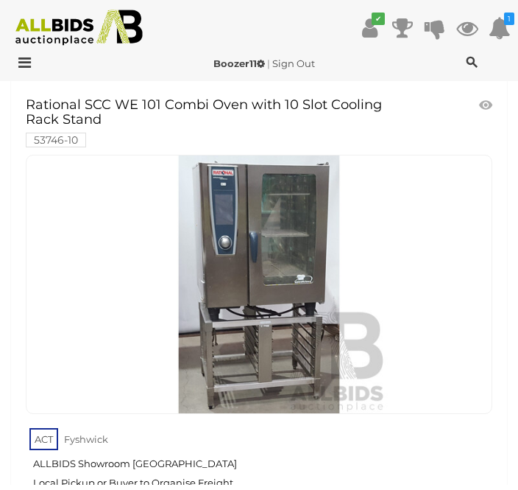
scroll to position [2497, 0]
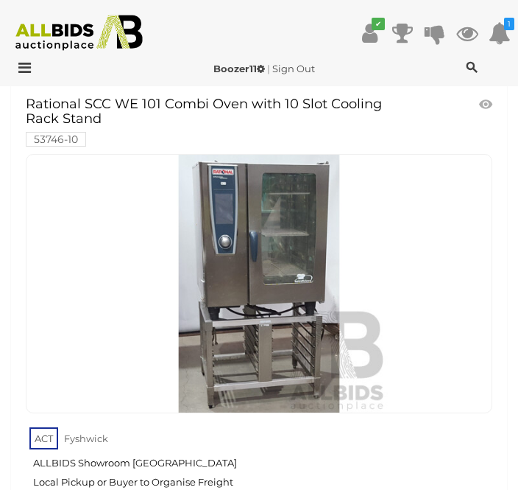
click at [300, 292] on img at bounding box center [259, 284] width 258 height 258
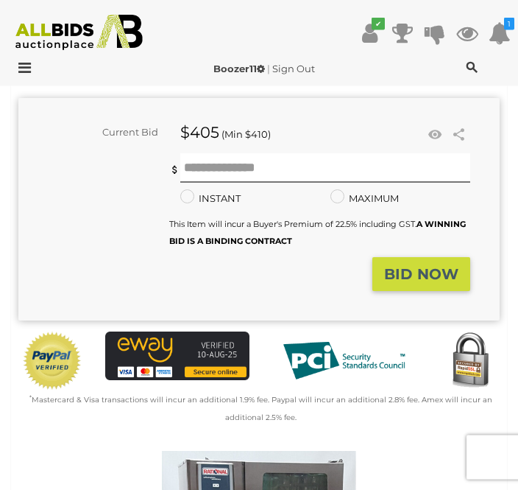
scroll to position [468, 0]
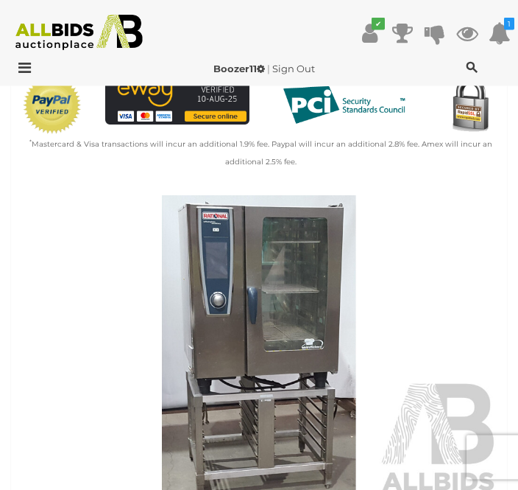
click at [327, 323] on img at bounding box center [259, 351] width 482 height 311
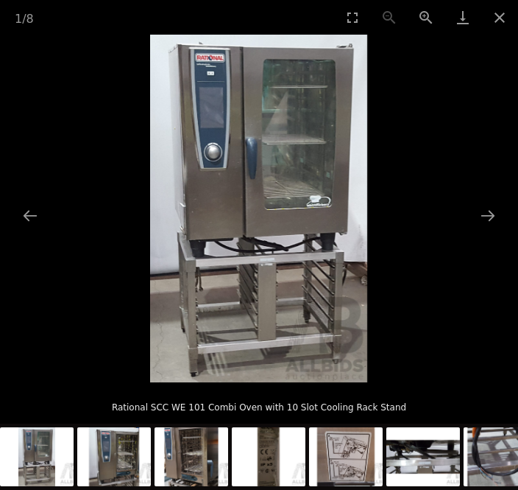
scroll to position [727, 0]
click at [501, 230] on button "Next slide" at bounding box center [488, 215] width 31 height 29
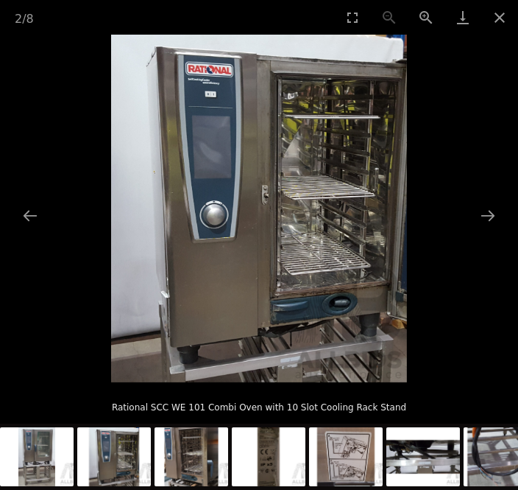
click at [499, 230] on button "Next slide" at bounding box center [488, 215] width 31 height 29
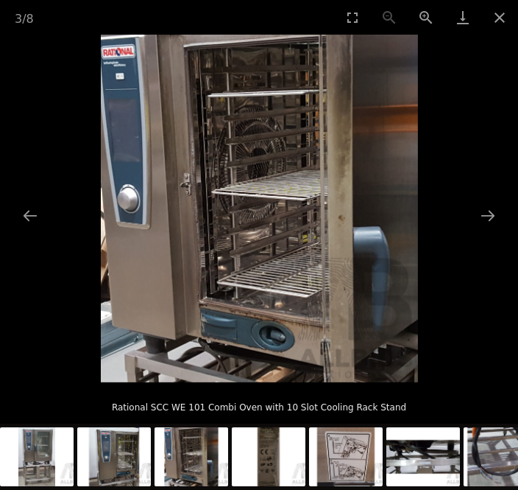
click at [499, 230] on button "Next slide" at bounding box center [488, 215] width 31 height 29
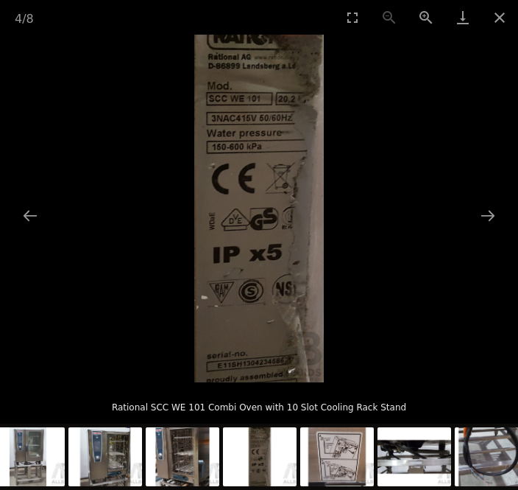
click at [512, 382] on picture at bounding box center [259, 209] width 518 height 348
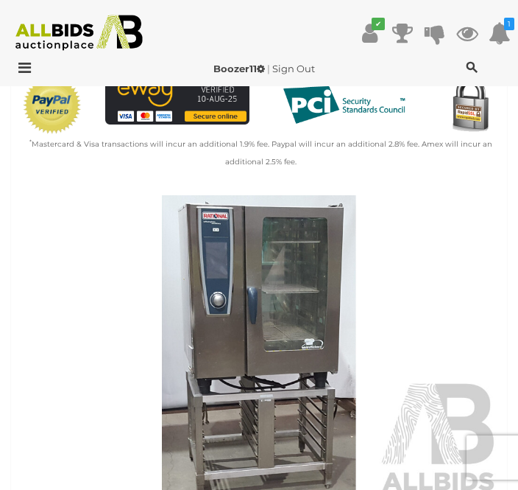
click at [432, 322] on img at bounding box center [259, 350] width 482 height 311
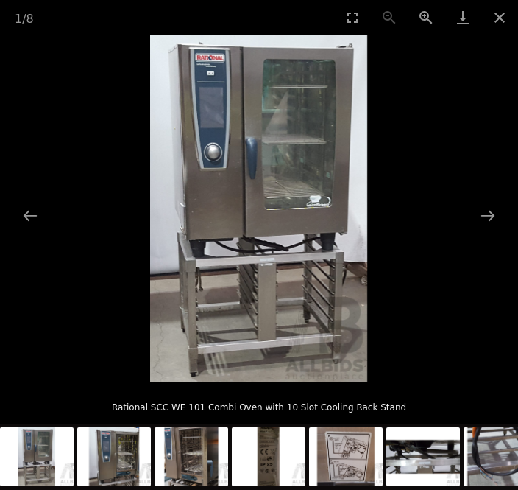
click at [502, 230] on button "Next slide" at bounding box center [488, 215] width 31 height 29
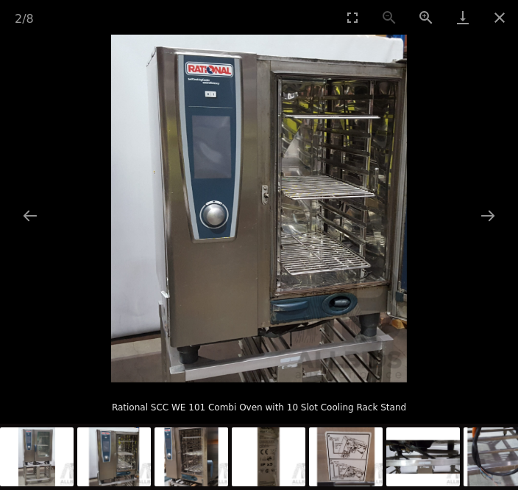
click at [494, 230] on button "Next slide" at bounding box center [488, 215] width 31 height 29
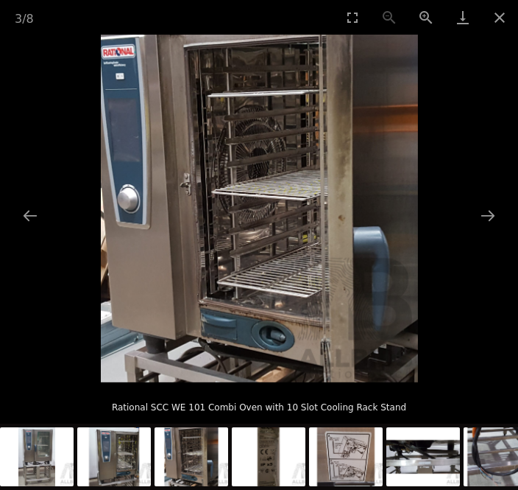
click at [501, 230] on button "Next slide" at bounding box center [488, 215] width 31 height 29
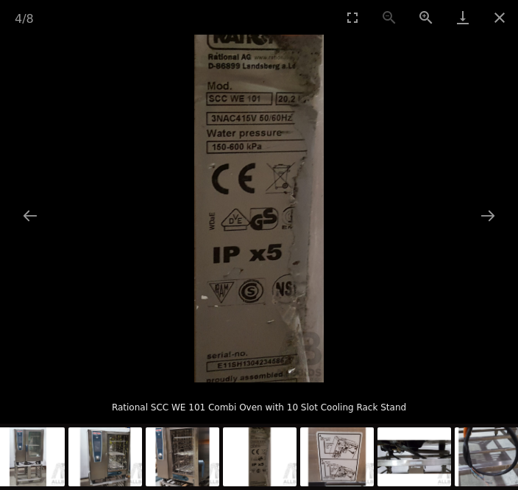
click at [500, 230] on button "Next slide" at bounding box center [488, 215] width 31 height 29
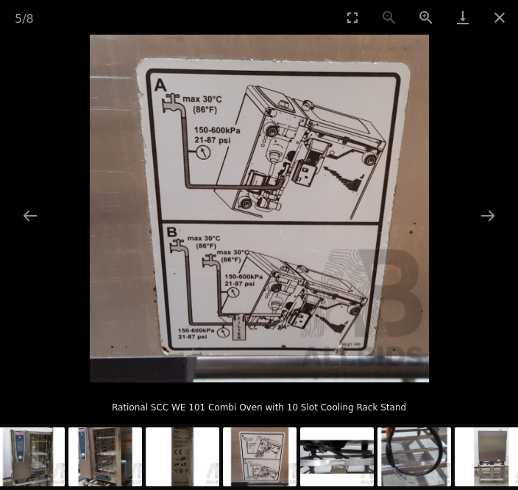
click at [499, 230] on button "Next slide" at bounding box center [488, 215] width 31 height 29
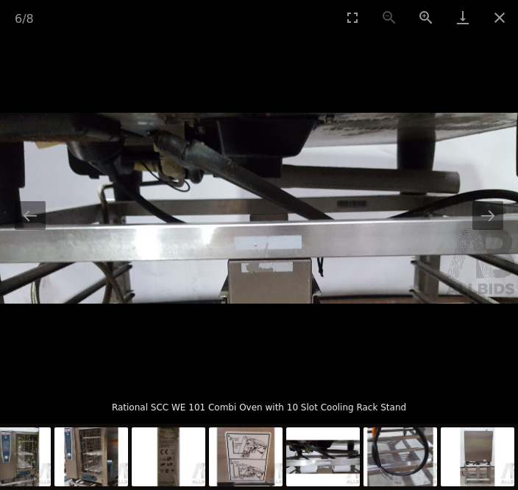
click at [497, 230] on button "Next slide" at bounding box center [488, 215] width 31 height 29
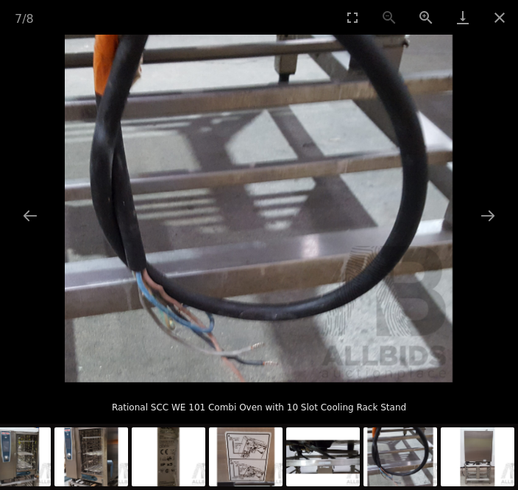
click at [501, 230] on button "Next slide" at bounding box center [488, 215] width 31 height 29
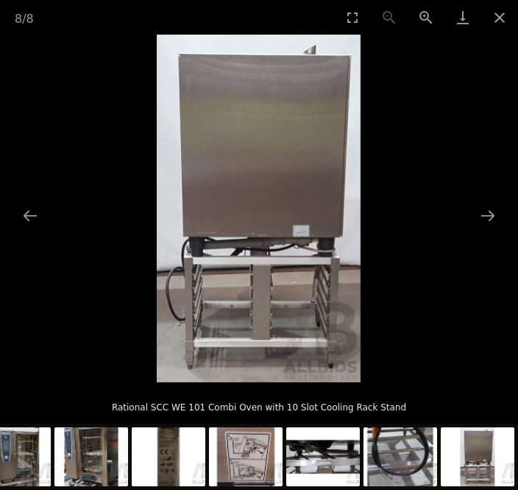
click at [499, 230] on button "Next slide" at bounding box center [488, 215] width 31 height 29
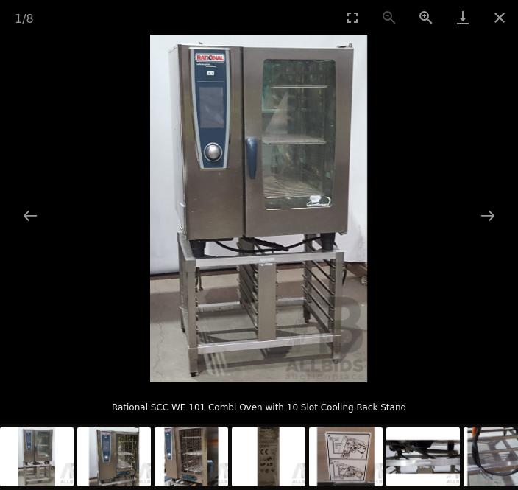
click at [496, 230] on button "Next slide" at bounding box center [488, 215] width 31 height 29
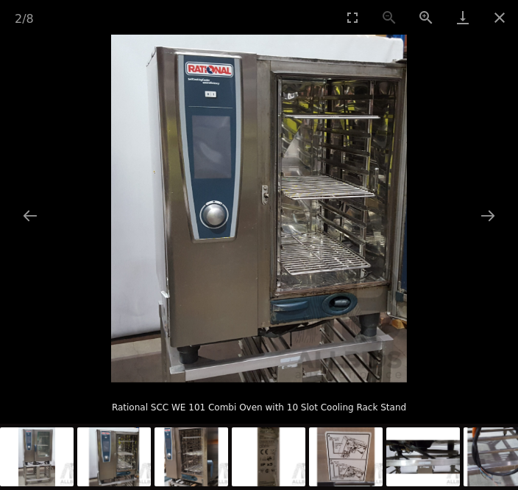
click at [501, 230] on button "Next slide" at bounding box center [488, 215] width 31 height 29
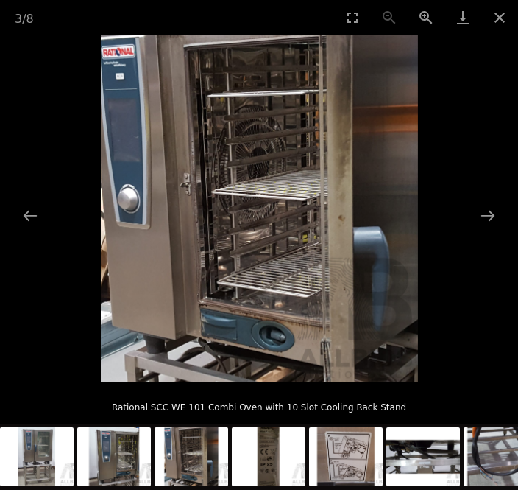
click at [502, 230] on button "Next slide" at bounding box center [488, 215] width 31 height 29
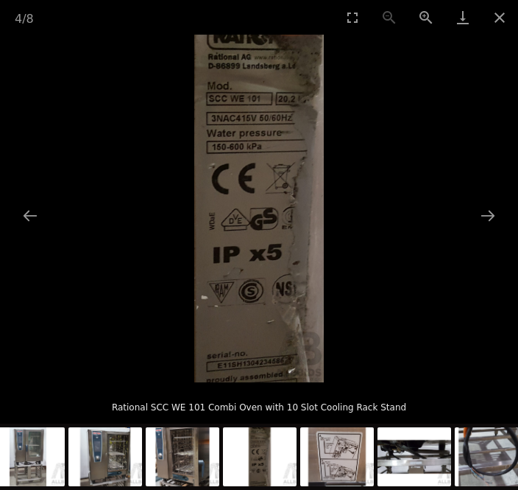
click at [501, 230] on button "Next slide" at bounding box center [488, 215] width 31 height 29
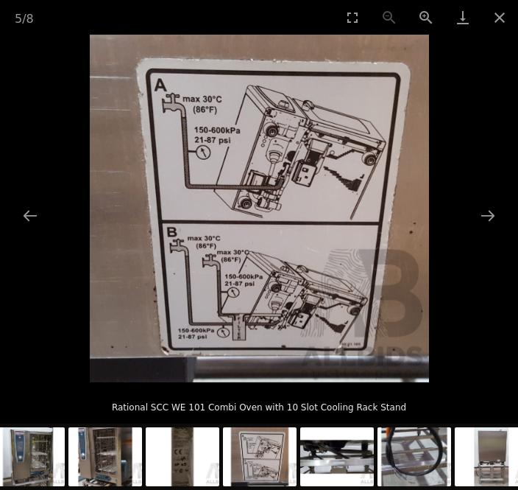
click at [496, 230] on button "Next slide" at bounding box center [488, 215] width 31 height 29
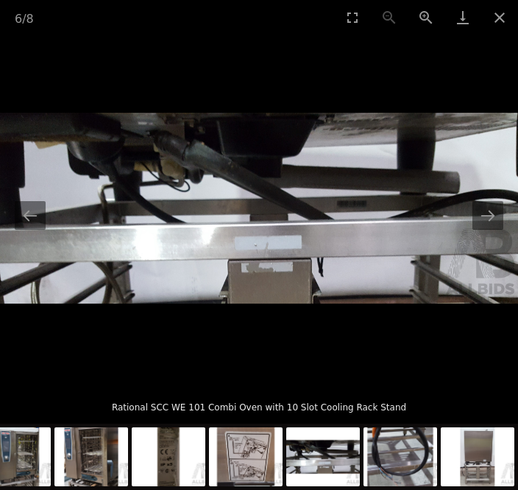
click at [499, 230] on button "Next slide" at bounding box center [488, 215] width 31 height 29
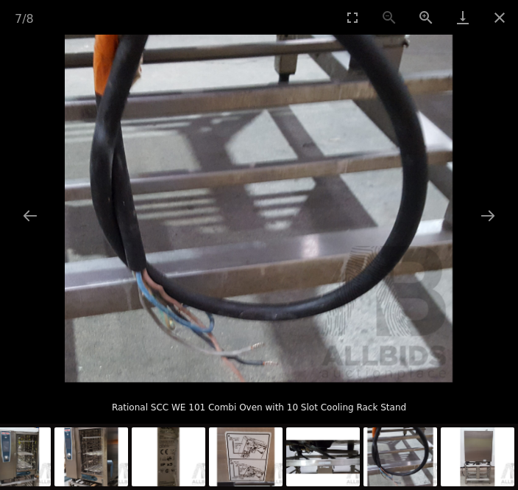
click at [501, 230] on button "Next slide" at bounding box center [488, 215] width 31 height 29
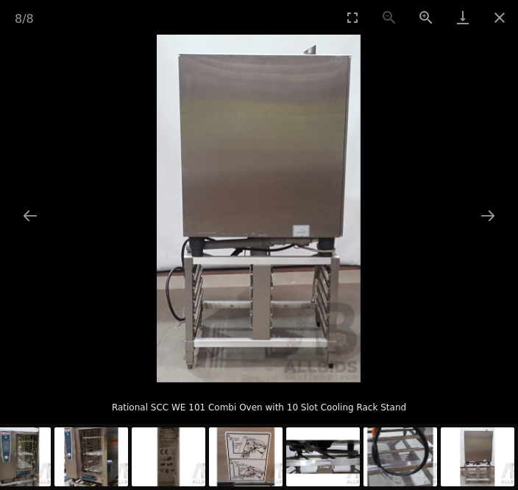
click at [498, 230] on button "Next slide" at bounding box center [488, 215] width 31 height 29
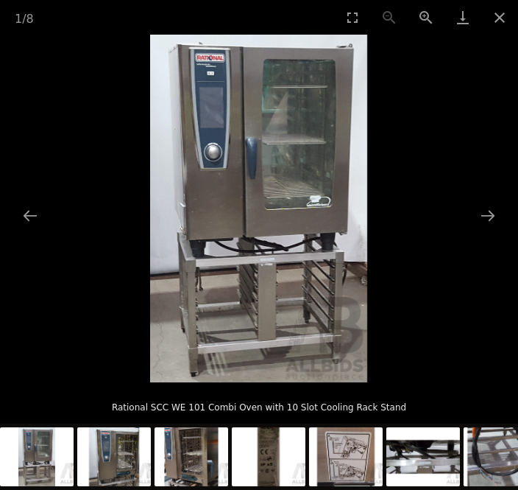
click at [501, 230] on button "Next slide" at bounding box center [488, 215] width 31 height 29
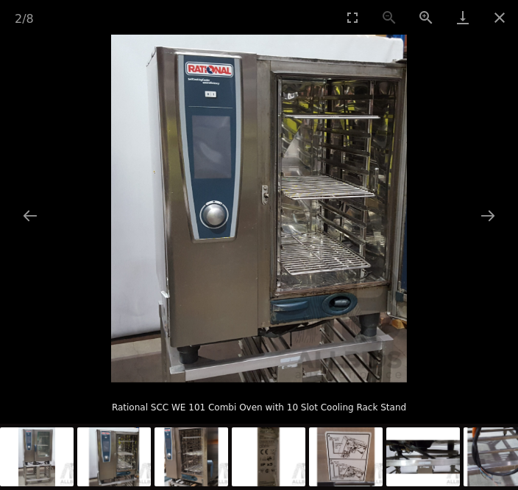
click at [498, 230] on button "Next slide" at bounding box center [488, 215] width 31 height 29
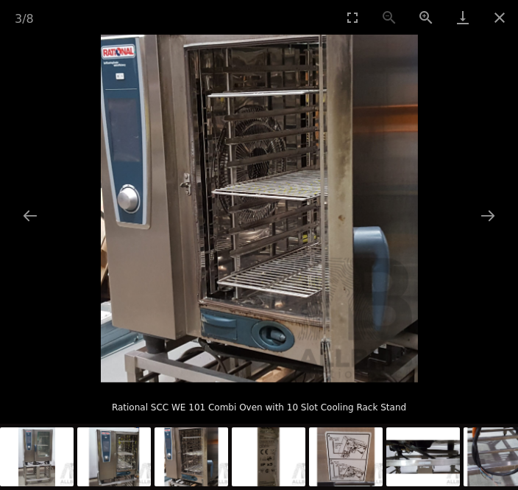
click at [493, 253] on picture at bounding box center [259, 209] width 518 height 348
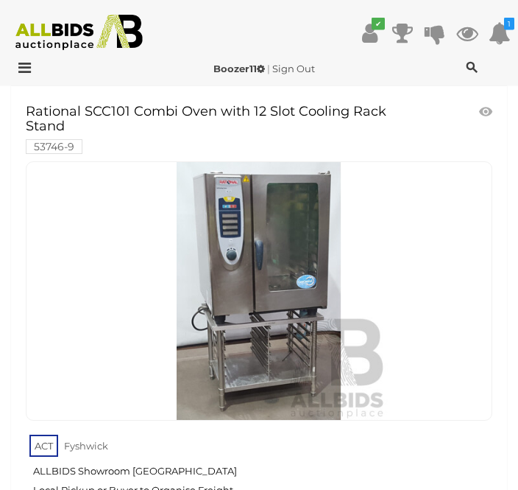
scroll to position [6366, 0]
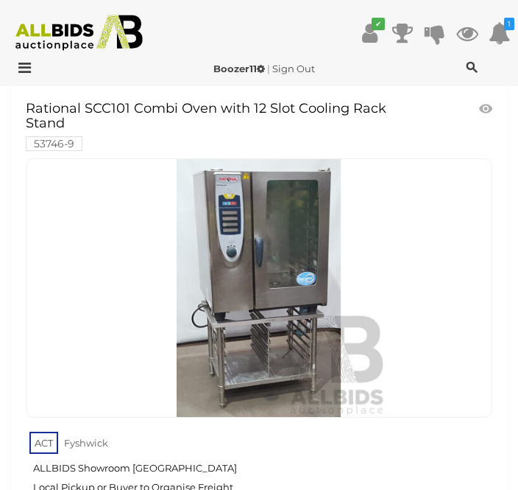
click at [315, 299] on img at bounding box center [259, 288] width 258 height 258
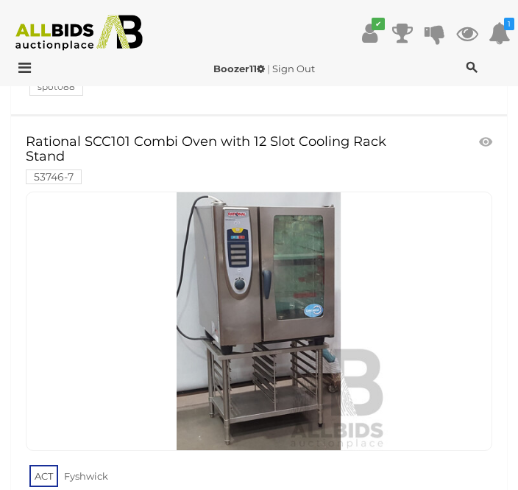
scroll to position [11179, 0]
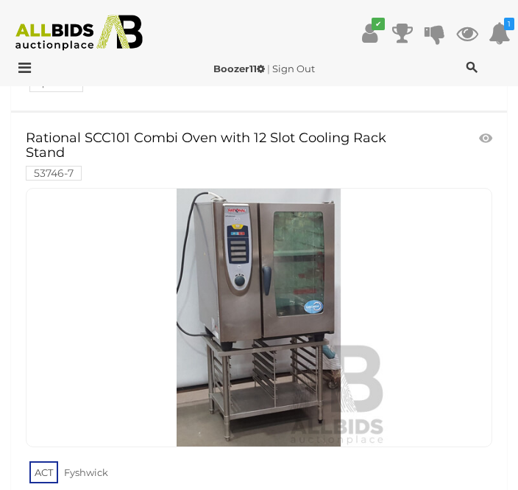
click at [316, 301] on img at bounding box center [259, 318] width 258 height 258
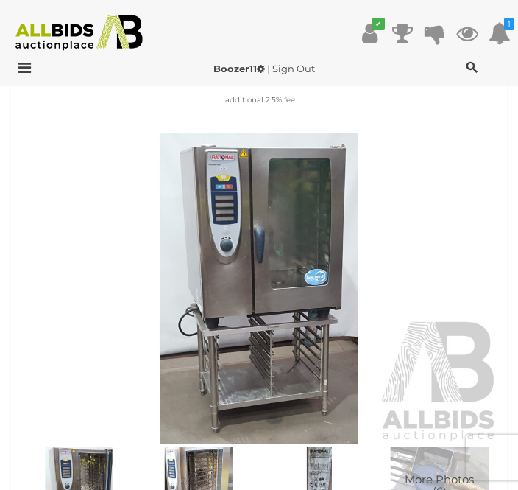
scroll to position [550, 0]
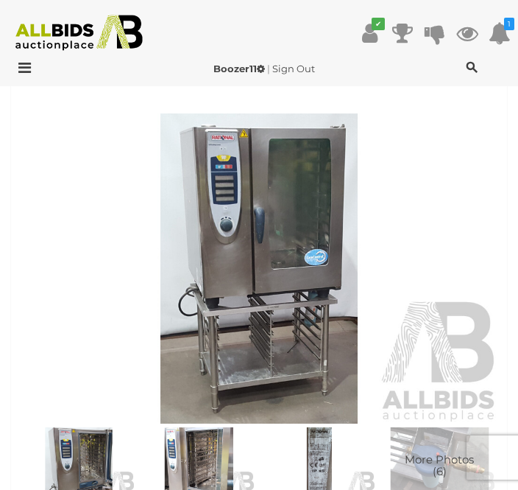
click at [331, 326] on img at bounding box center [259, 268] width 482 height 311
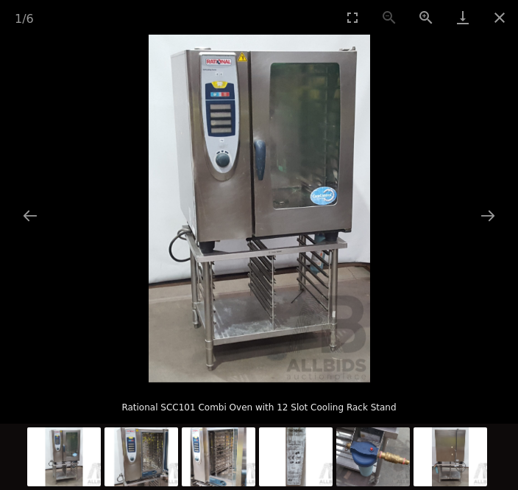
click at [483, 230] on button "Next slide" at bounding box center [488, 215] width 31 height 29
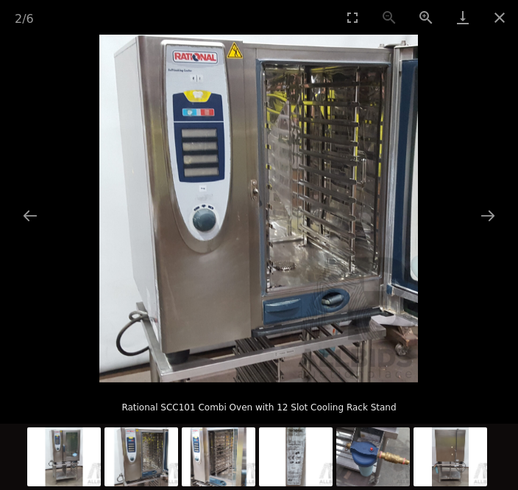
click at [492, 230] on button "Next slide" at bounding box center [488, 215] width 31 height 29
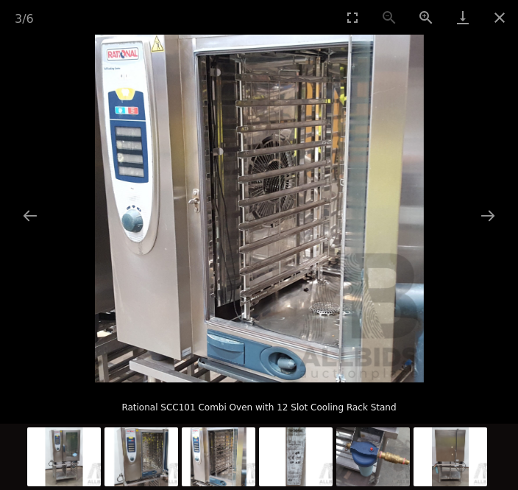
click at [489, 230] on button "Next slide" at bounding box center [488, 215] width 31 height 29
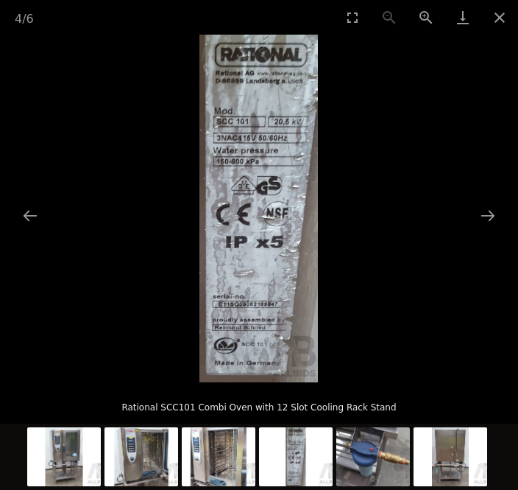
click at [518, 231] on picture at bounding box center [259, 209] width 518 height 348
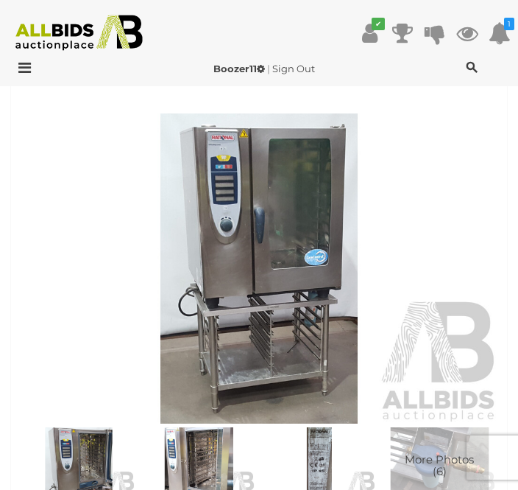
click at [339, 290] on img at bounding box center [259, 268] width 482 height 311
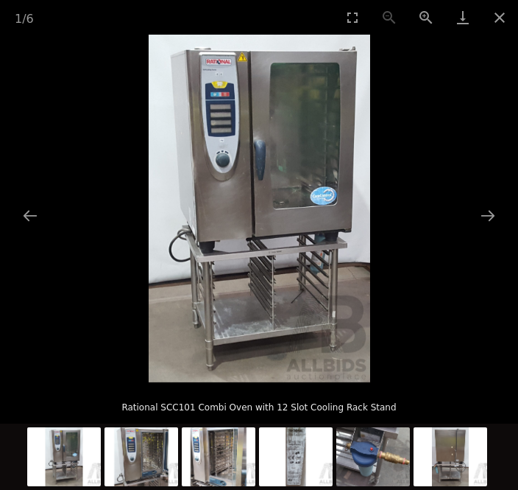
click at [498, 230] on button "Next slide" at bounding box center [488, 215] width 31 height 29
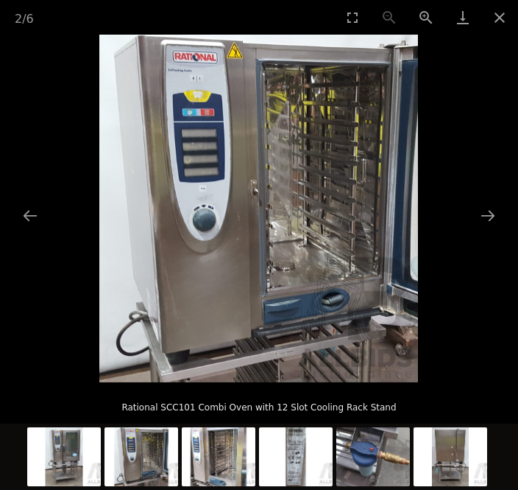
click at [507, 234] on picture at bounding box center [259, 209] width 518 height 348
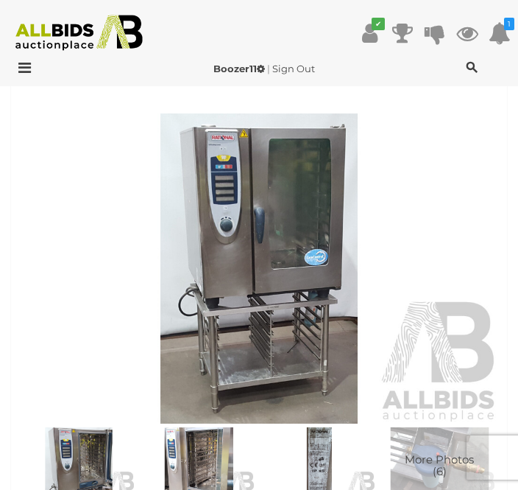
click at [323, 298] on img at bounding box center [259, 268] width 482 height 311
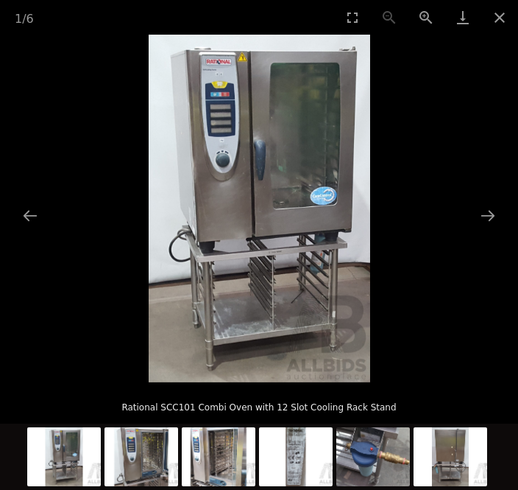
click at [489, 230] on button "Next slide" at bounding box center [488, 215] width 31 height 29
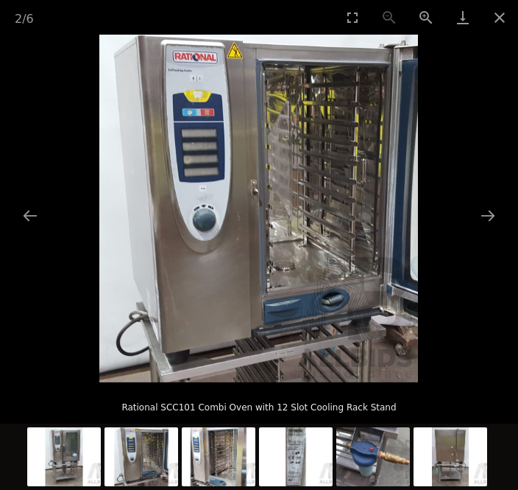
click at [490, 230] on button "Next slide" at bounding box center [488, 215] width 31 height 29
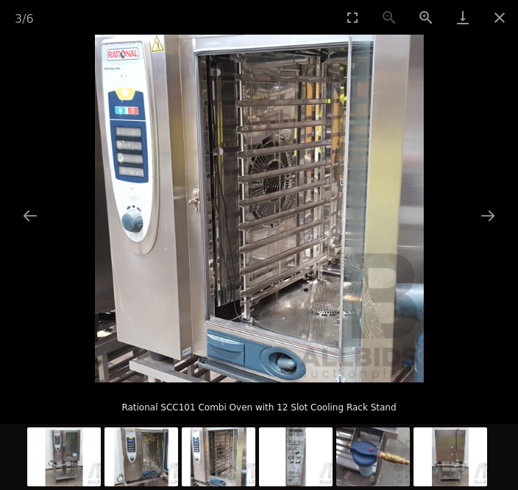
click at [489, 230] on button "Next slide" at bounding box center [488, 215] width 31 height 29
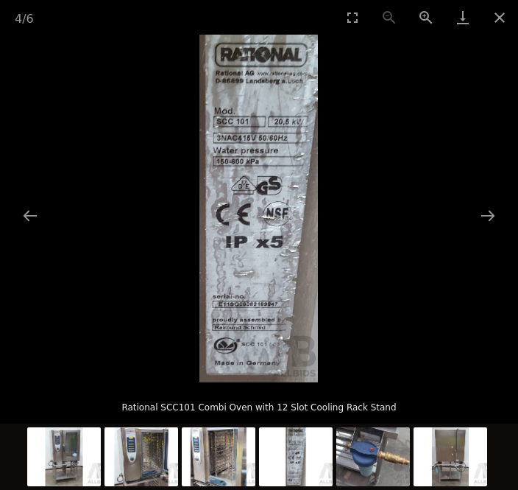
click at [492, 230] on button "Next slide" at bounding box center [488, 215] width 31 height 29
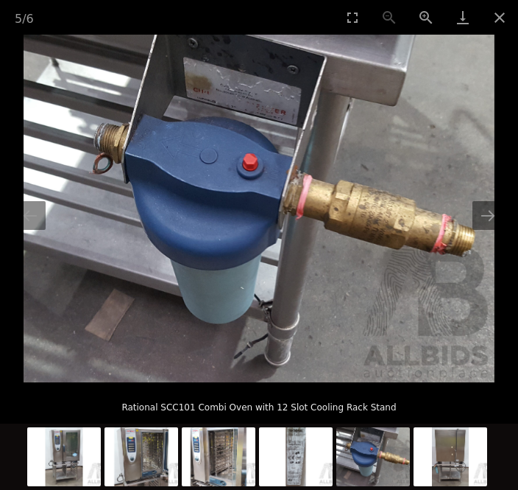
click at [496, 230] on button "Next slide" at bounding box center [488, 215] width 31 height 29
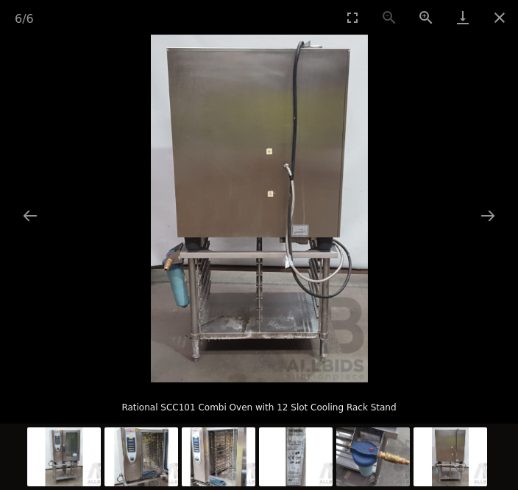
click at [496, 230] on button "Next slide" at bounding box center [488, 215] width 31 height 29
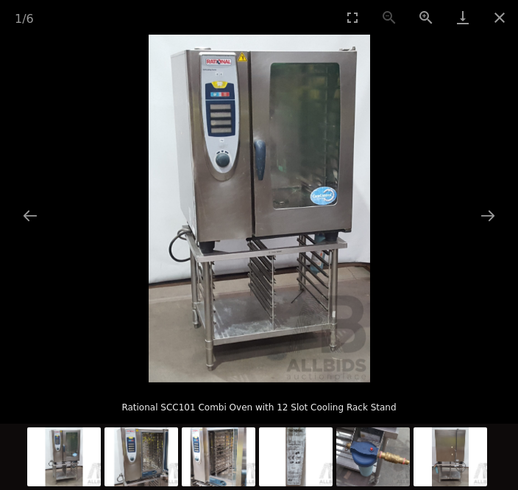
click at [495, 230] on button "Next slide" at bounding box center [488, 215] width 31 height 29
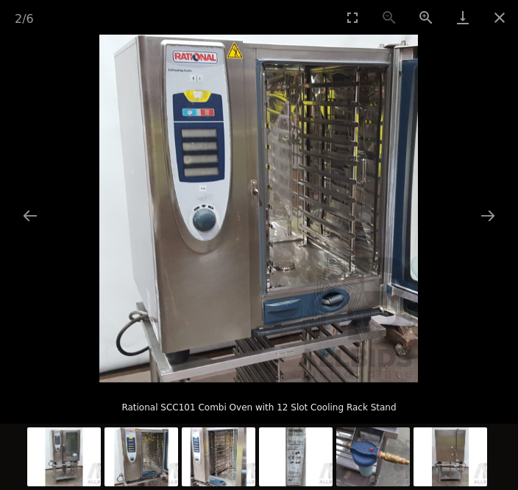
click at [494, 230] on button "Next slide" at bounding box center [488, 215] width 31 height 29
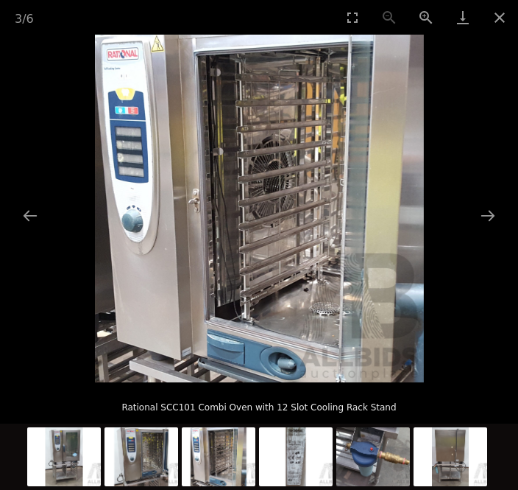
click at [494, 230] on button "Next slide" at bounding box center [488, 215] width 31 height 29
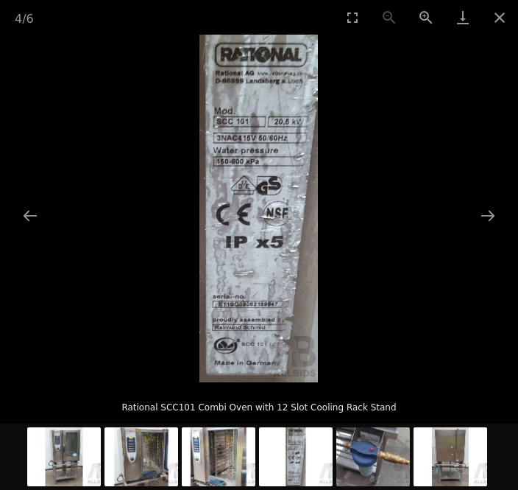
click at [489, 230] on button "Next slide" at bounding box center [488, 215] width 31 height 29
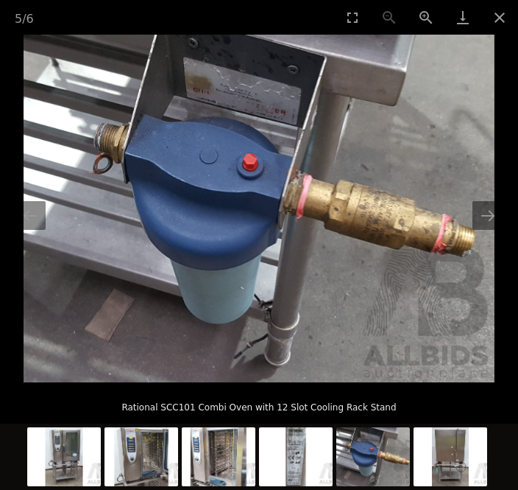
scroll to position [459, 0]
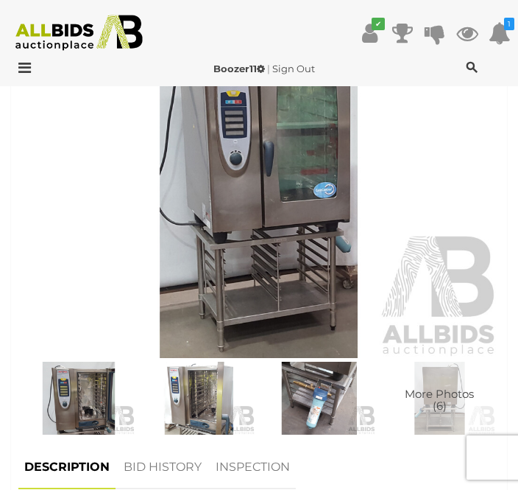
scroll to position [619, 0]
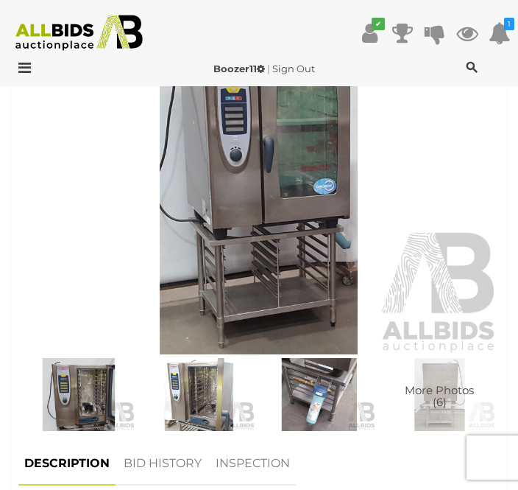
click at [331, 276] on img at bounding box center [259, 199] width 482 height 311
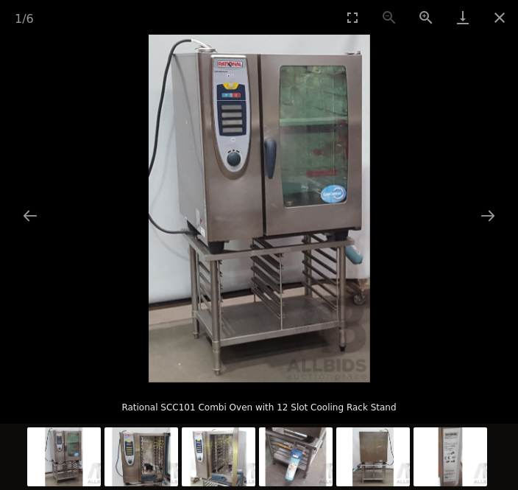
click at [493, 230] on button "Next slide" at bounding box center [488, 215] width 31 height 29
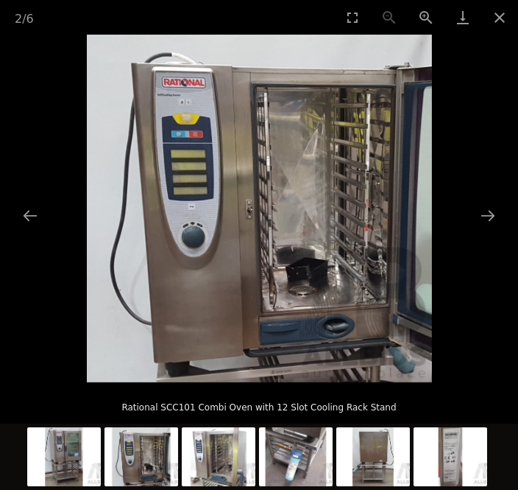
click at [495, 230] on button "Next slide" at bounding box center [488, 215] width 31 height 29
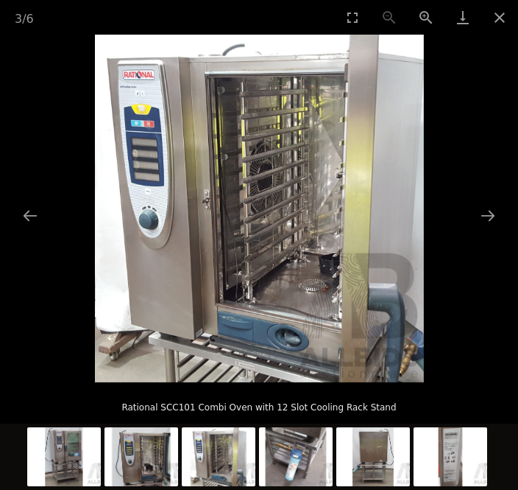
click at [496, 230] on button "Next slide" at bounding box center [488, 215] width 31 height 29
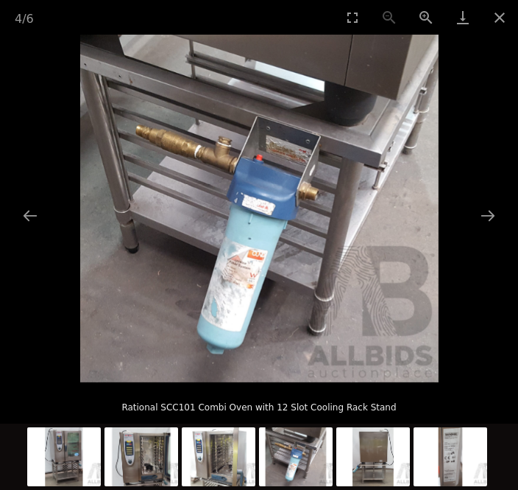
click at [493, 230] on button "Next slide" at bounding box center [488, 215] width 31 height 29
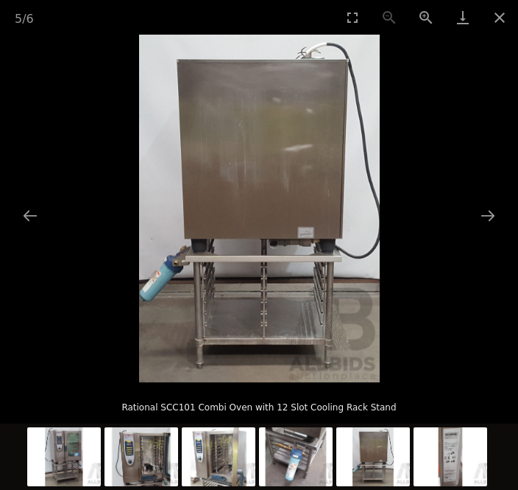
click at [496, 230] on button "Next slide" at bounding box center [488, 215] width 31 height 29
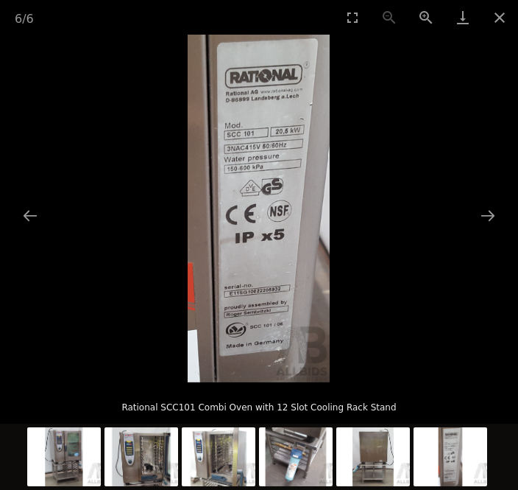
click at [494, 230] on button "Next slide" at bounding box center [488, 215] width 31 height 29
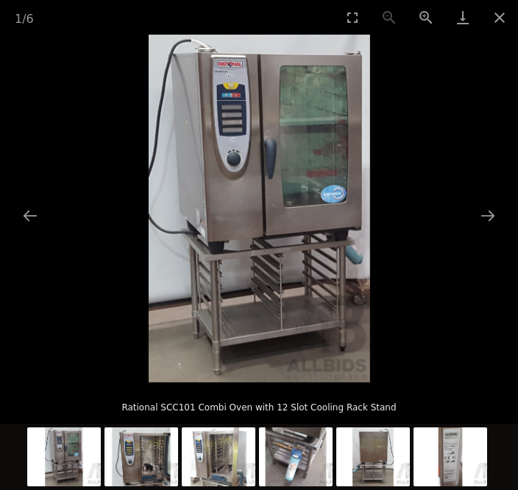
click at [495, 230] on button "Next slide" at bounding box center [488, 215] width 31 height 29
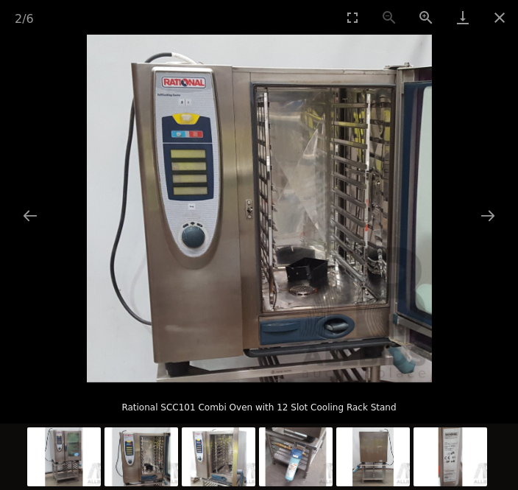
click at [510, 240] on picture at bounding box center [259, 209] width 518 height 348
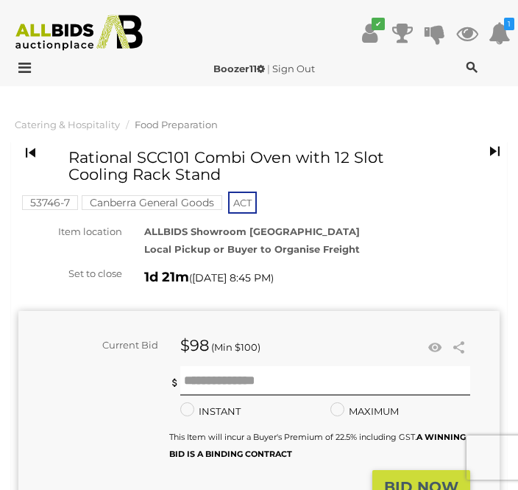
scroll to position [1, 0]
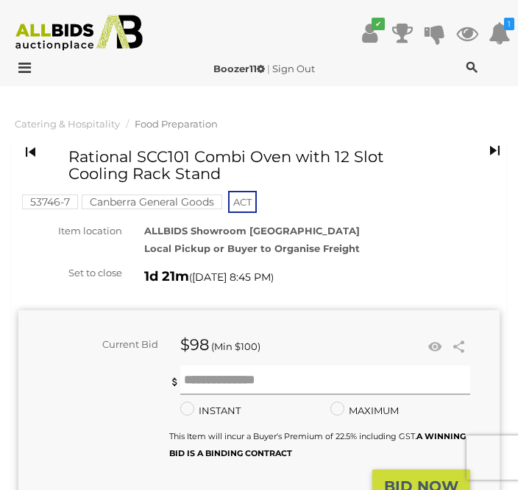
click at [214, 384] on input "text" at bounding box center [325, 379] width 290 height 29
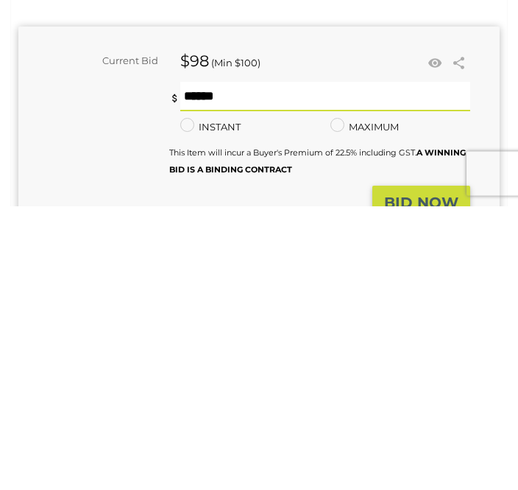
type input "***"
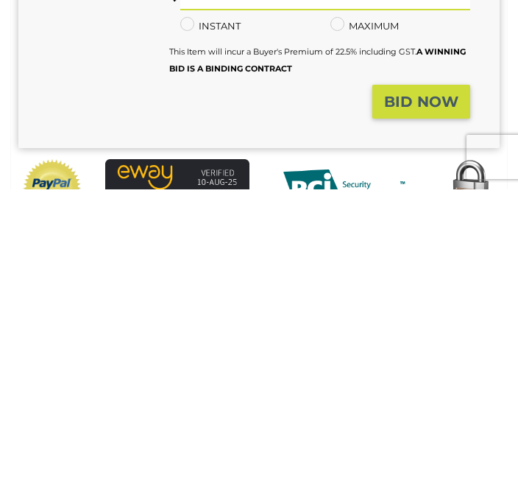
click at [423, 393] on strong "BID NOW" at bounding box center [421, 402] width 74 height 18
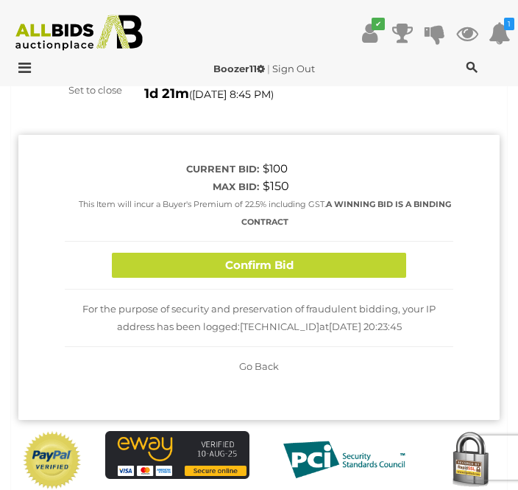
scroll to position [182, 0]
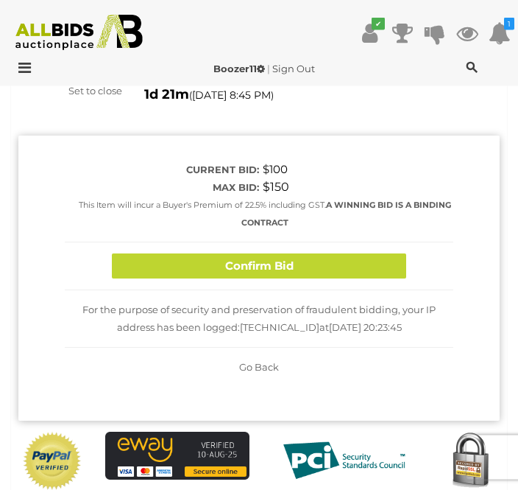
click at [373, 254] on button "Confirm Bid" at bounding box center [259, 267] width 295 height 26
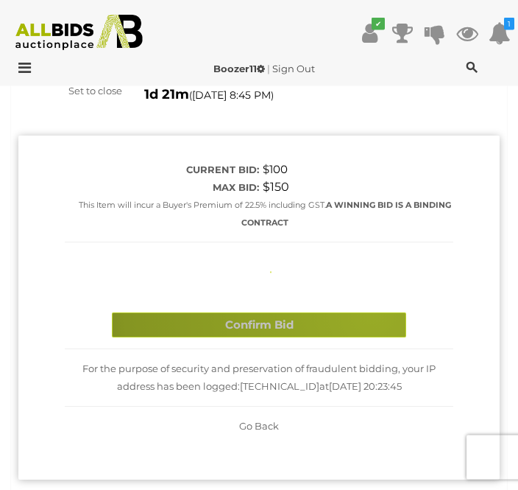
scroll to position [183, 0]
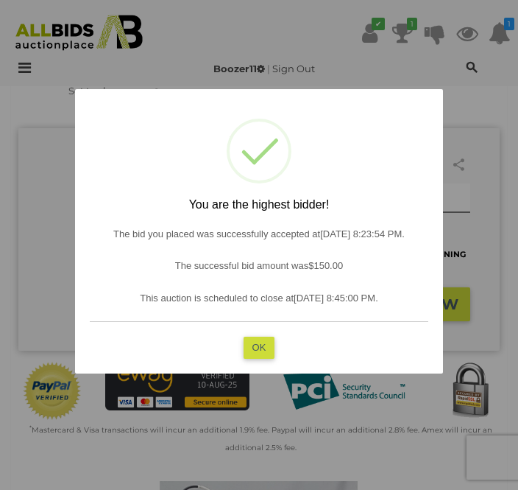
click at [269, 358] on button "OK" at bounding box center [260, 347] width 32 height 21
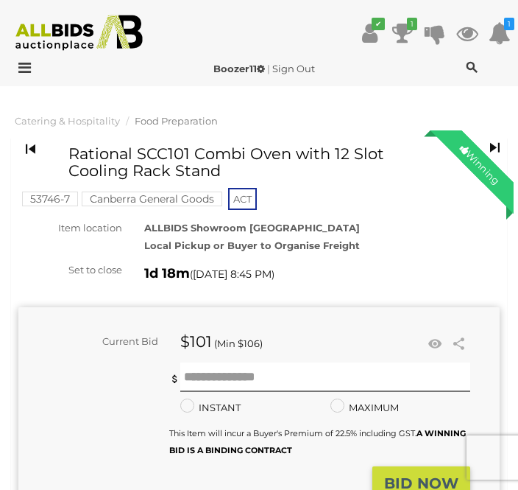
scroll to position [0, 0]
